Goal: Task Accomplishment & Management: Manage account settings

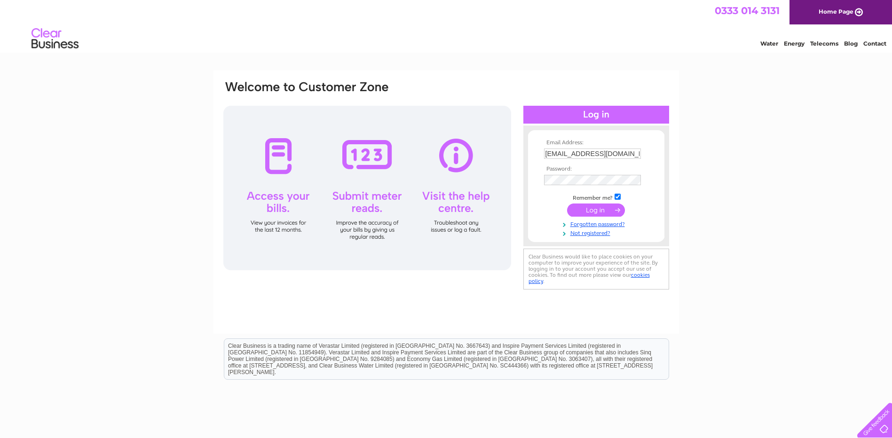
click at [610, 157] on input "watson2016john@gmail.com" at bounding box center [592, 154] width 97 height 10
drag, startPoint x: 623, startPoint y: 153, endPoint x: 491, endPoint y: 145, distance: 131.9
click at [491, 145] on div "Email Address: watson2016john@k.com Password:" at bounding box center [446, 186] width 448 height 213
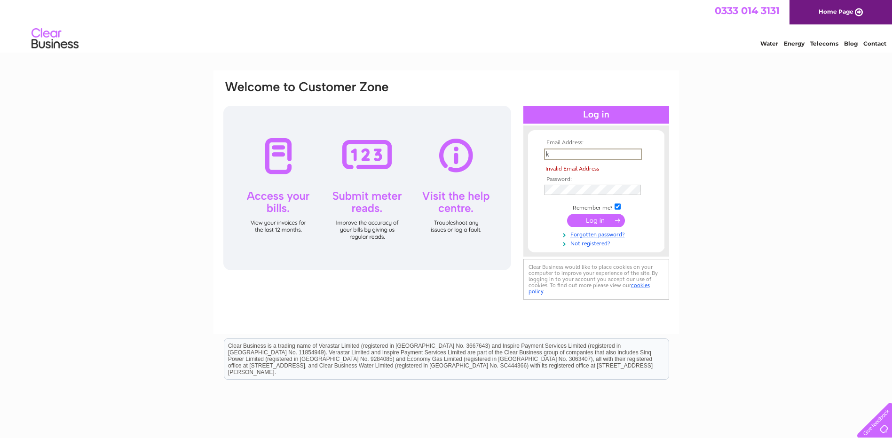
type input "kyle-watson1@hotmail.co.uk"
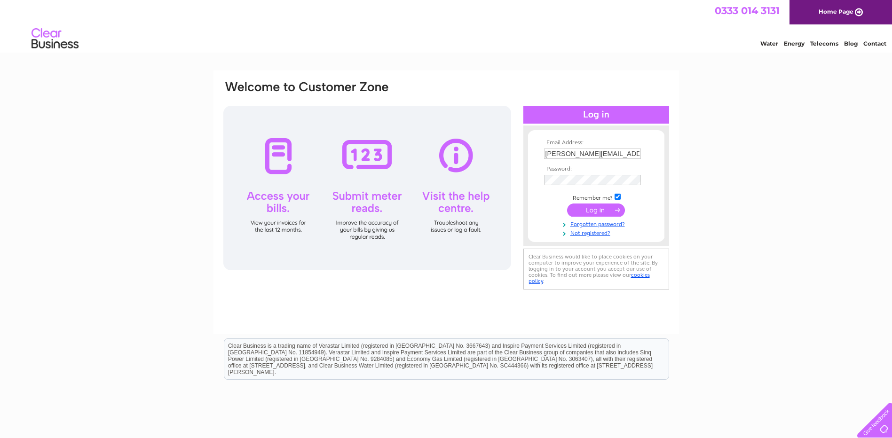
click at [600, 214] on input "submit" at bounding box center [596, 210] width 58 height 13
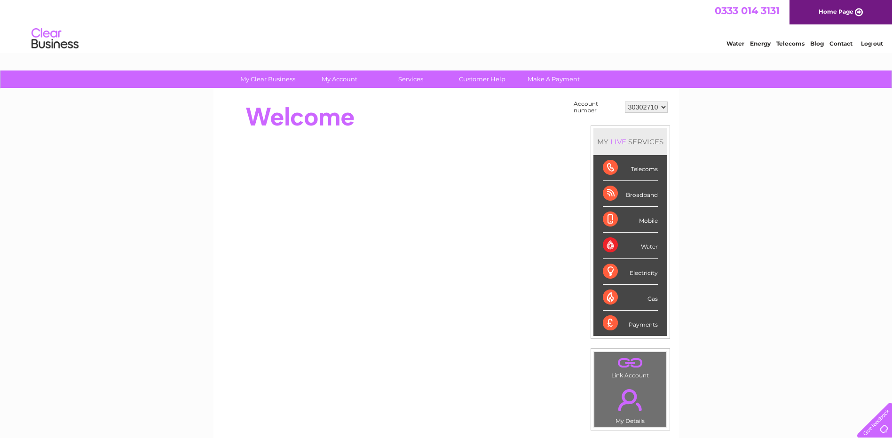
click at [657, 105] on select "30302710" at bounding box center [646, 107] width 43 height 11
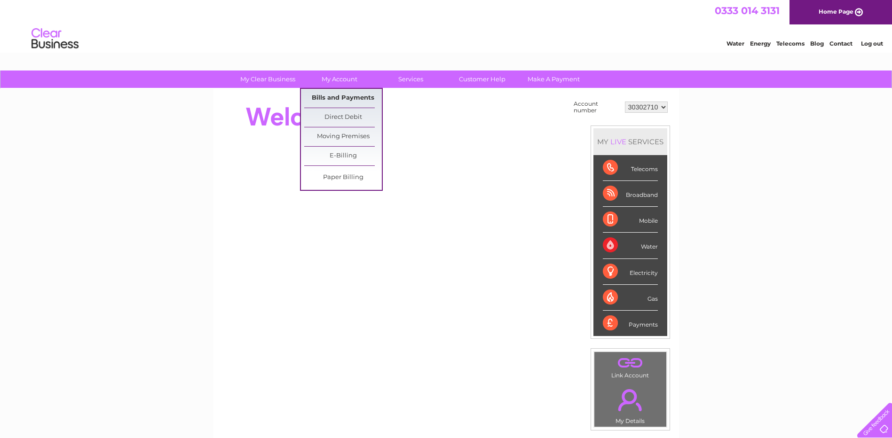
click at [328, 93] on link "Bills and Payments" at bounding box center [343, 98] width 78 height 19
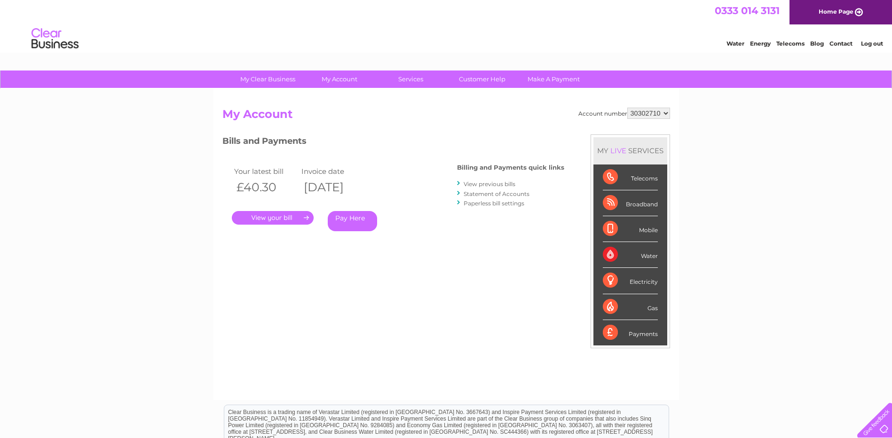
click at [291, 216] on link "." at bounding box center [273, 218] width 82 height 14
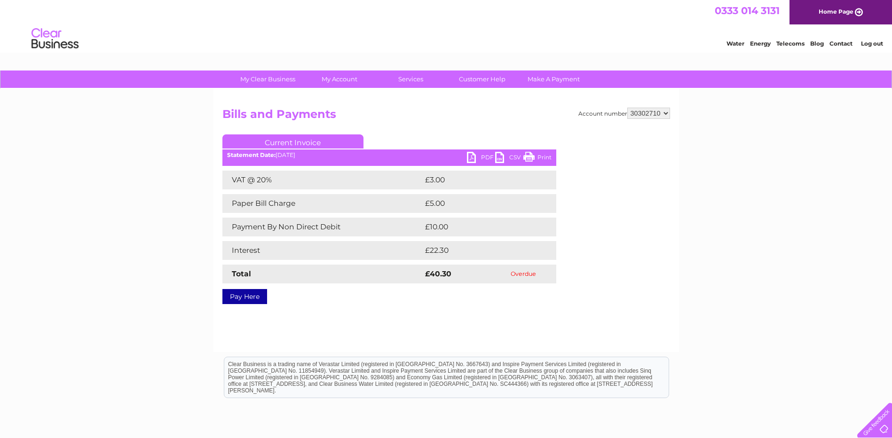
click at [486, 155] on link "PDF" at bounding box center [481, 159] width 28 height 14
